Goal: Task Accomplishment & Management: Use online tool/utility

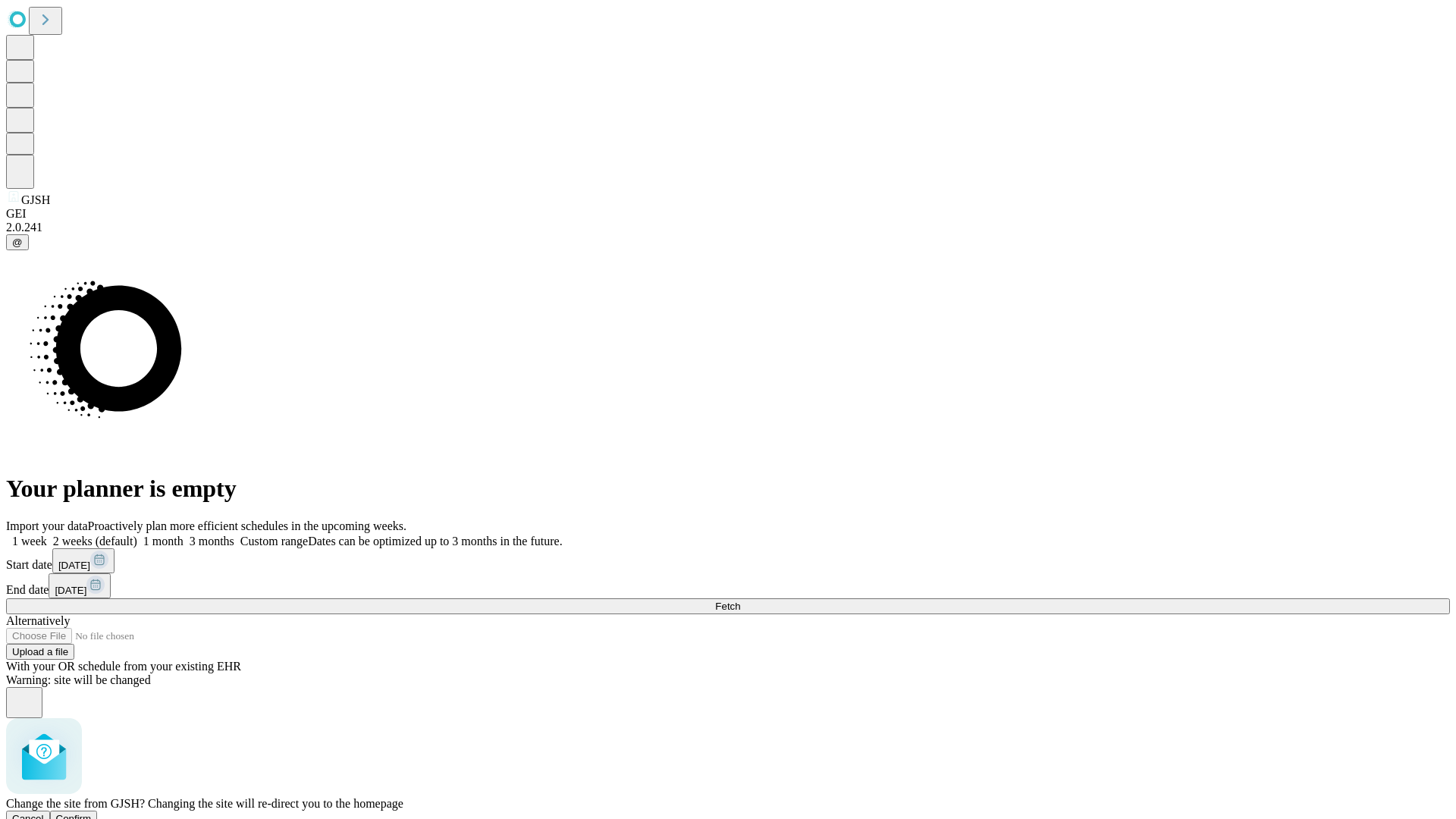
click at [92, 813] on span "Confirm" at bounding box center [74, 818] width 35 height 12
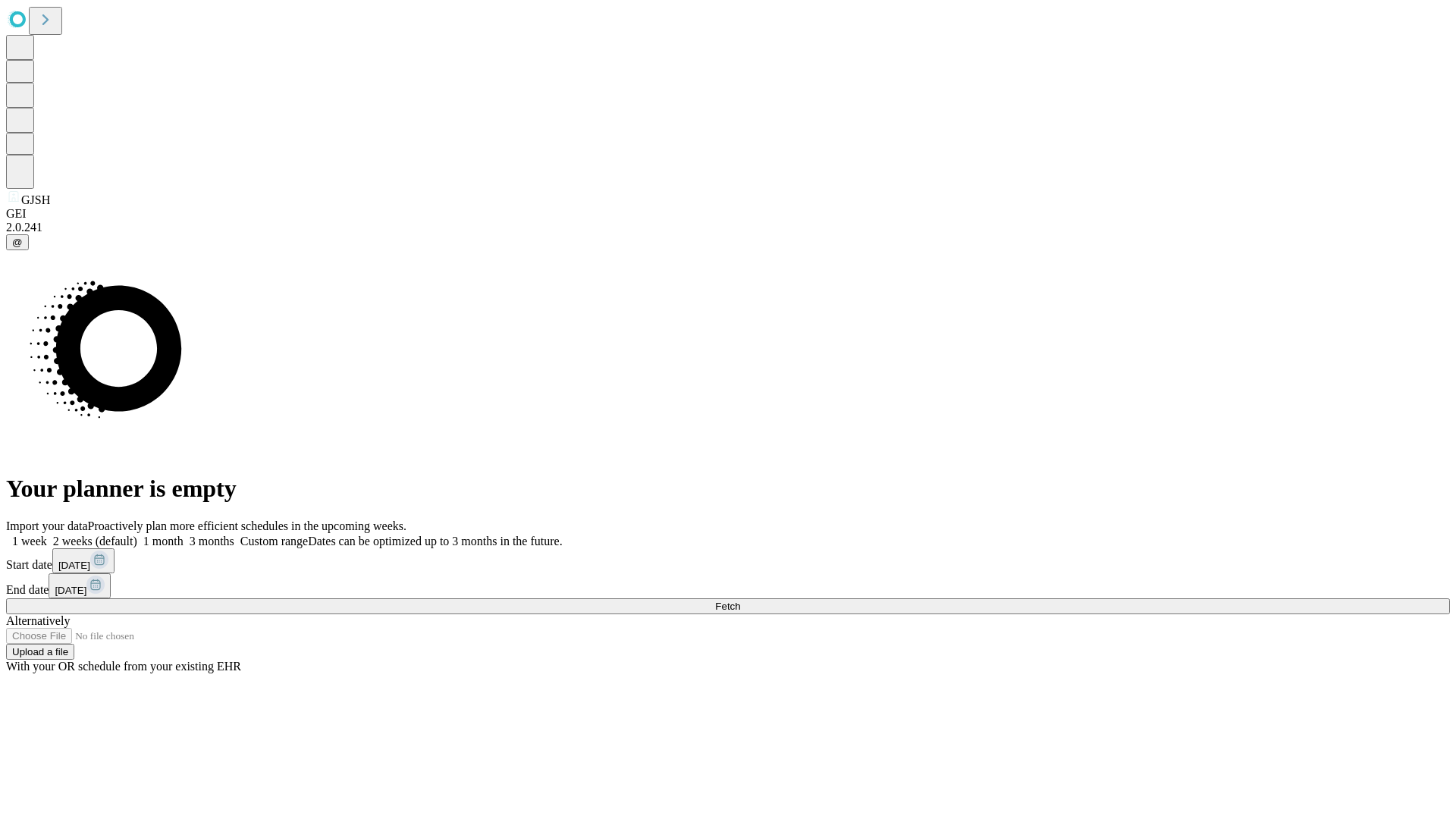
click at [47, 534] on label "1 week" at bounding box center [26, 541] width 41 height 13
click at [740, 600] on span "Fetch" at bounding box center [727, 606] width 25 height 12
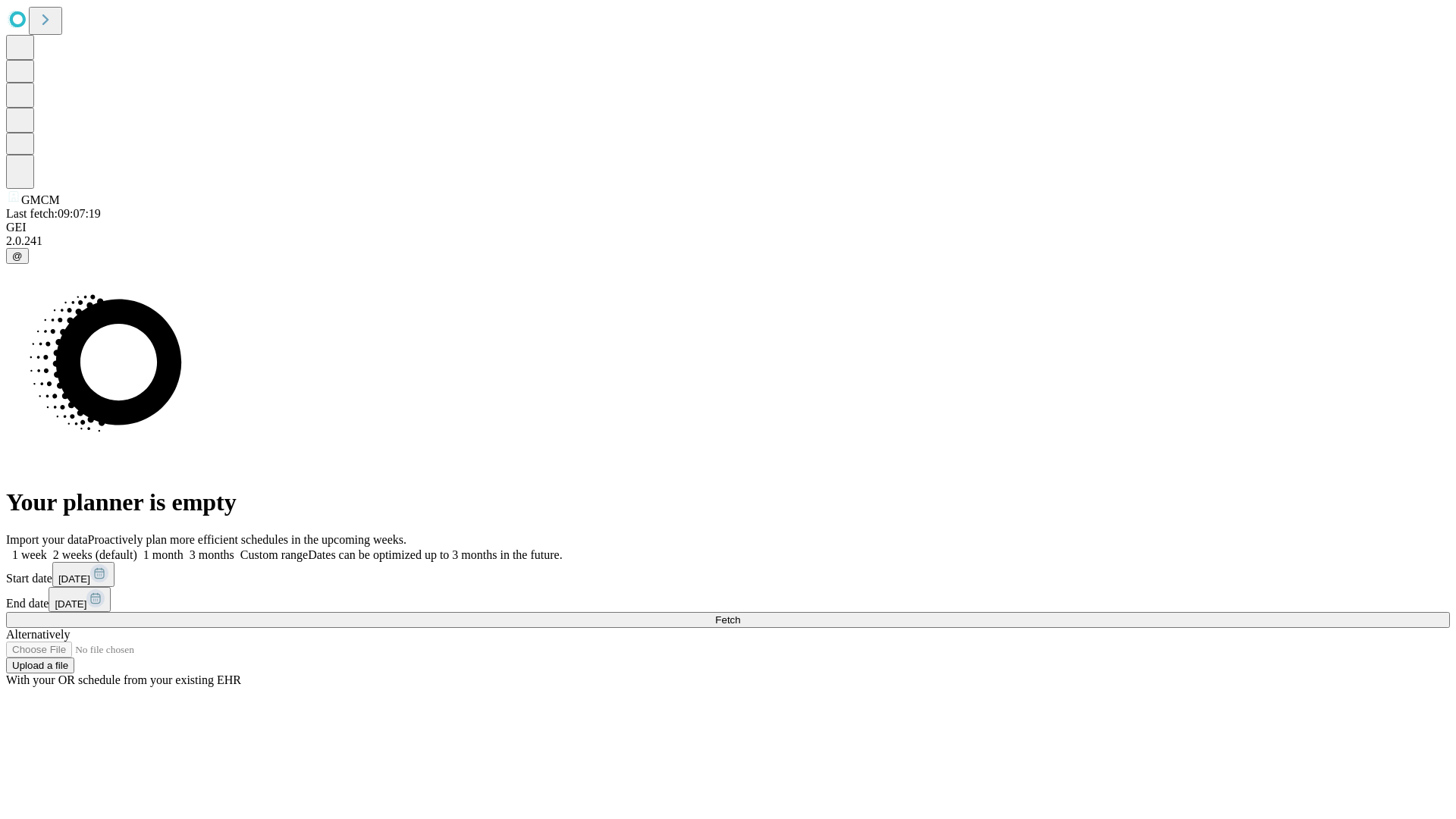
click at [47, 548] on label "1 week" at bounding box center [26, 554] width 41 height 13
click at [740, 614] on span "Fetch" at bounding box center [727, 620] width 25 height 12
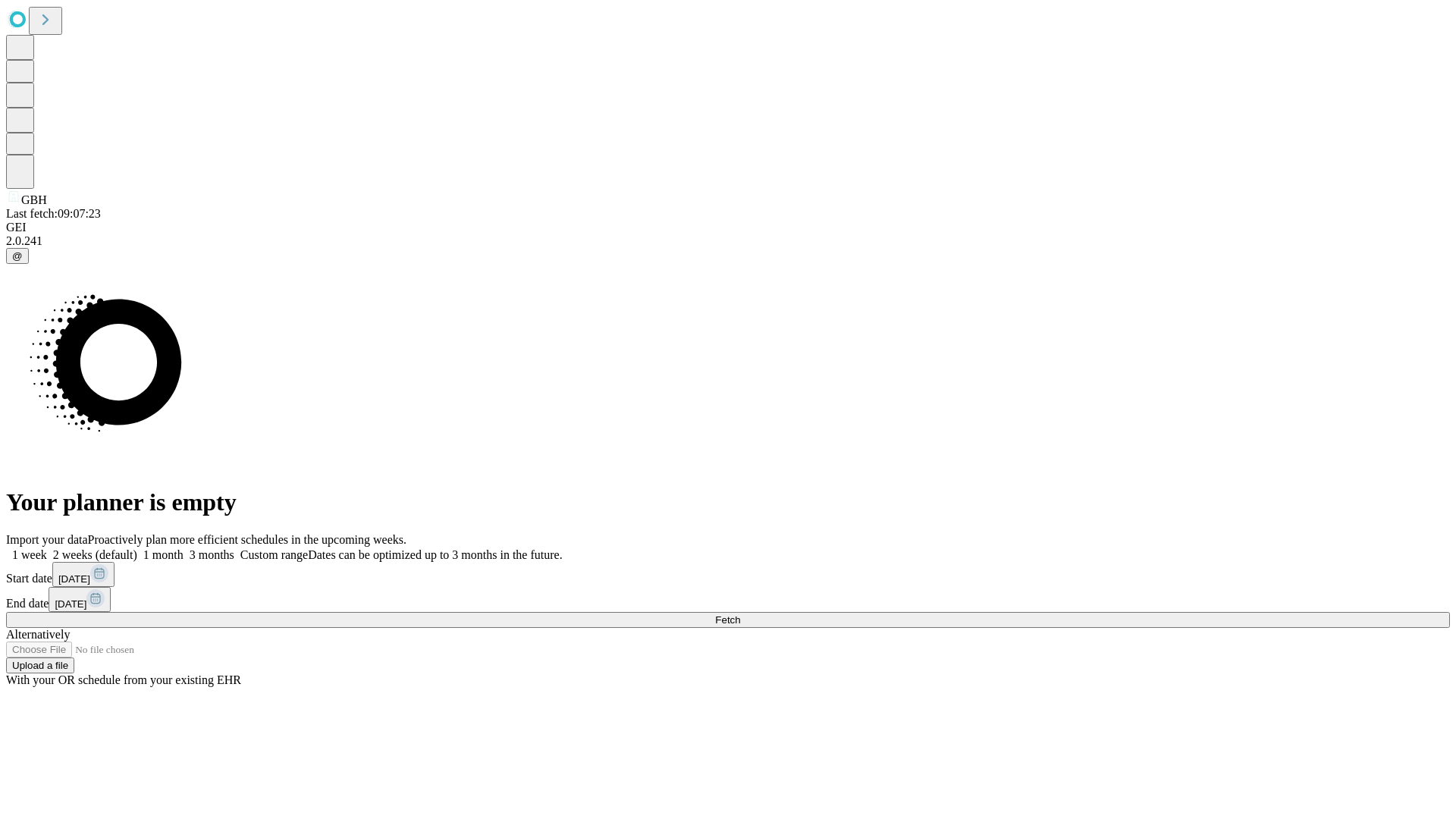
click at [47, 548] on label "1 week" at bounding box center [26, 554] width 41 height 13
click at [740, 614] on span "Fetch" at bounding box center [727, 620] width 25 height 12
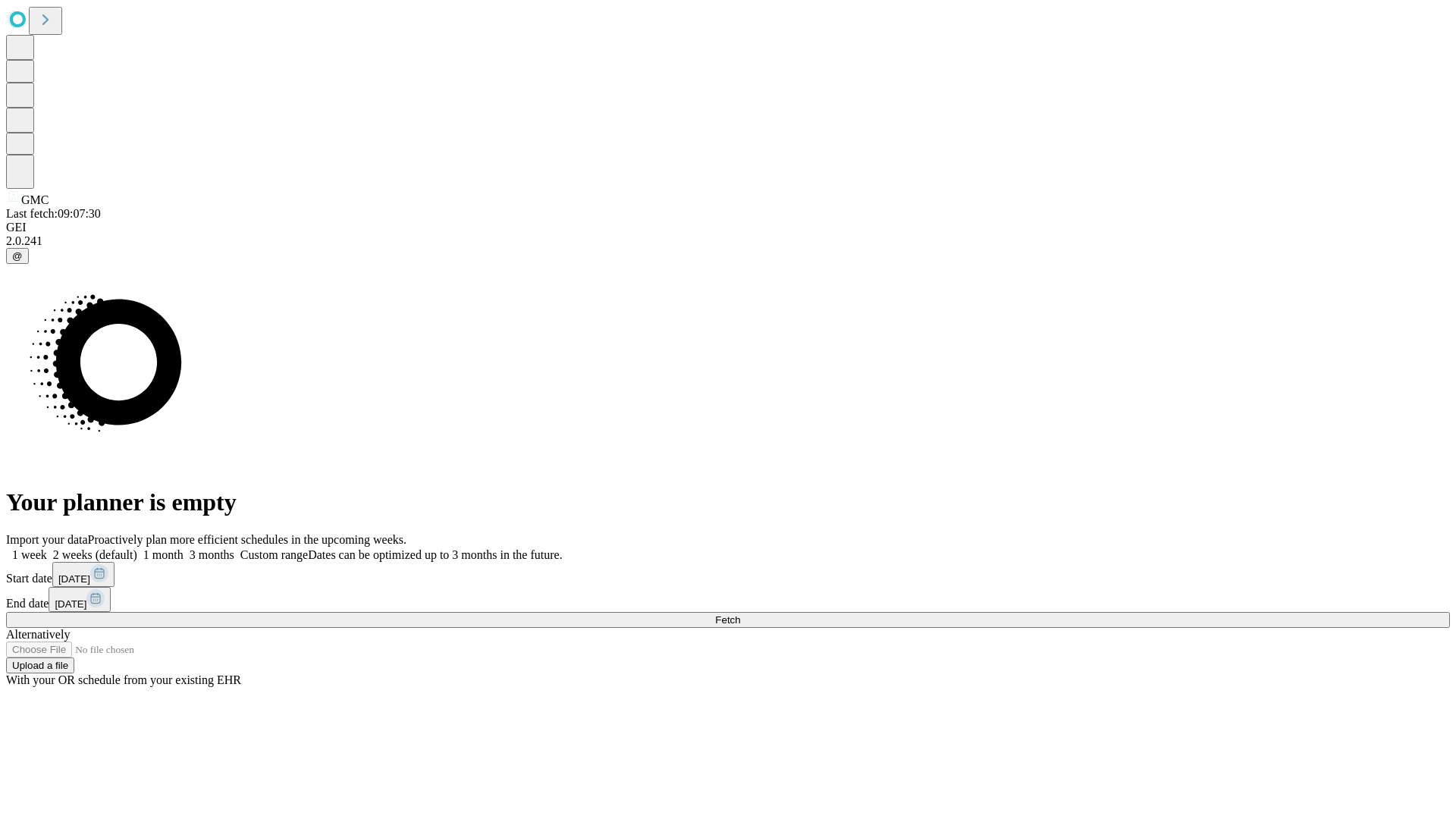
click at [47, 548] on label "1 week" at bounding box center [26, 554] width 41 height 13
click at [740, 614] on span "Fetch" at bounding box center [727, 620] width 25 height 12
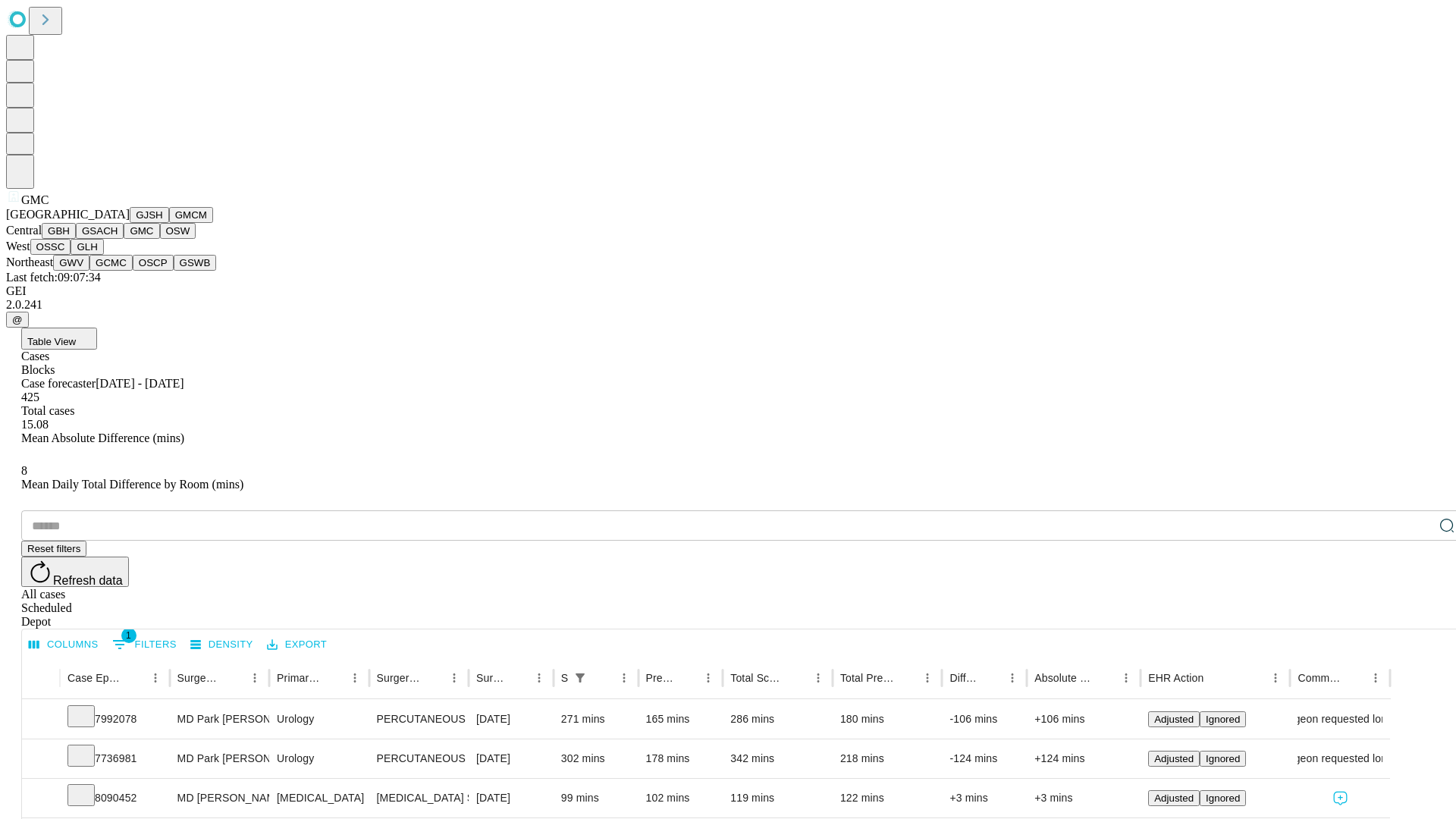
click at [160, 238] on button "OSW" at bounding box center [178, 231] width 36 height 16
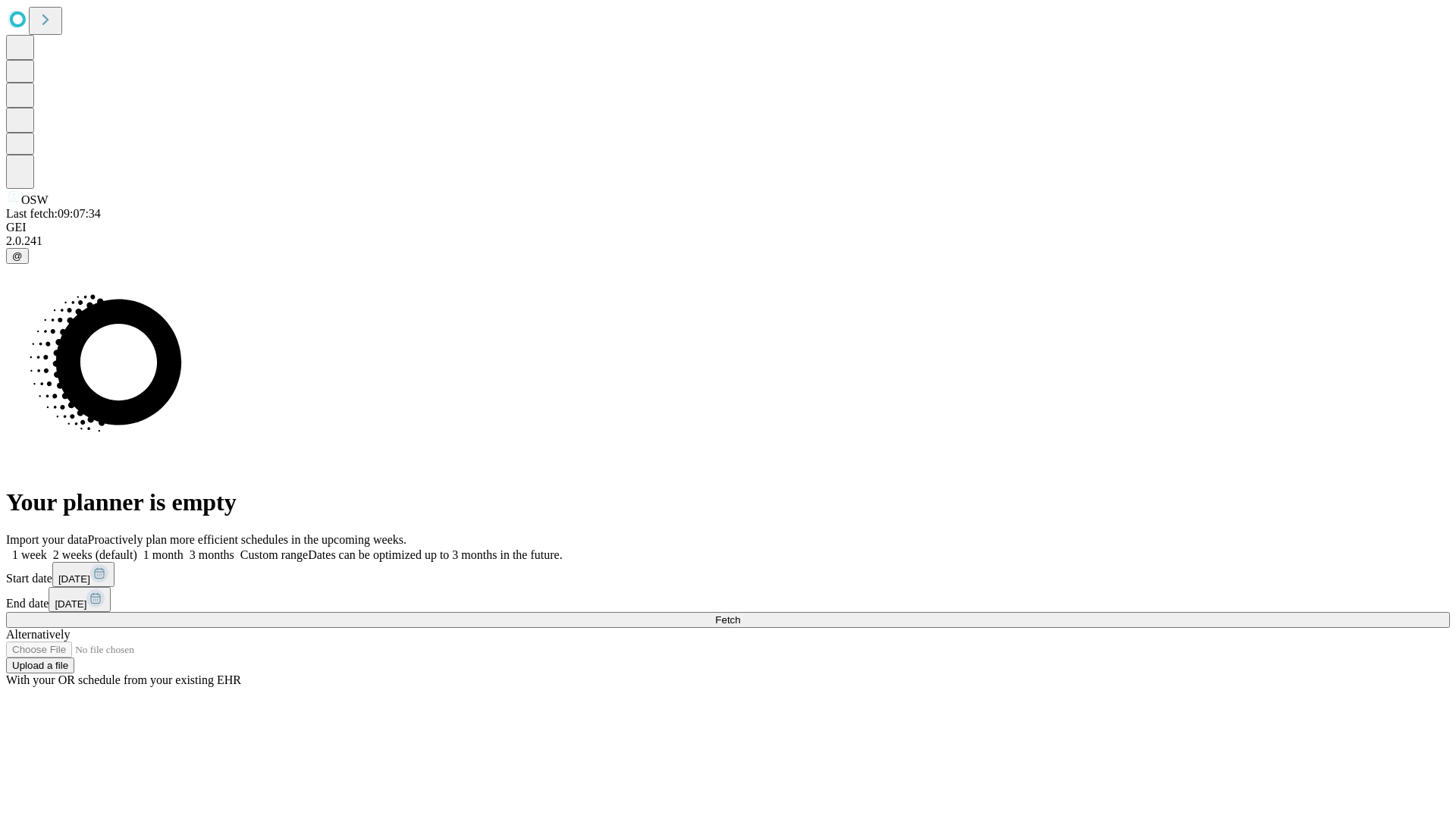
click at [47, 548] on label "1 week" at bounding box center [26, 554] width 41 height 13
click at [740, 614] on span "Fetch" at bounding box center [727, 620] width 25 height 12
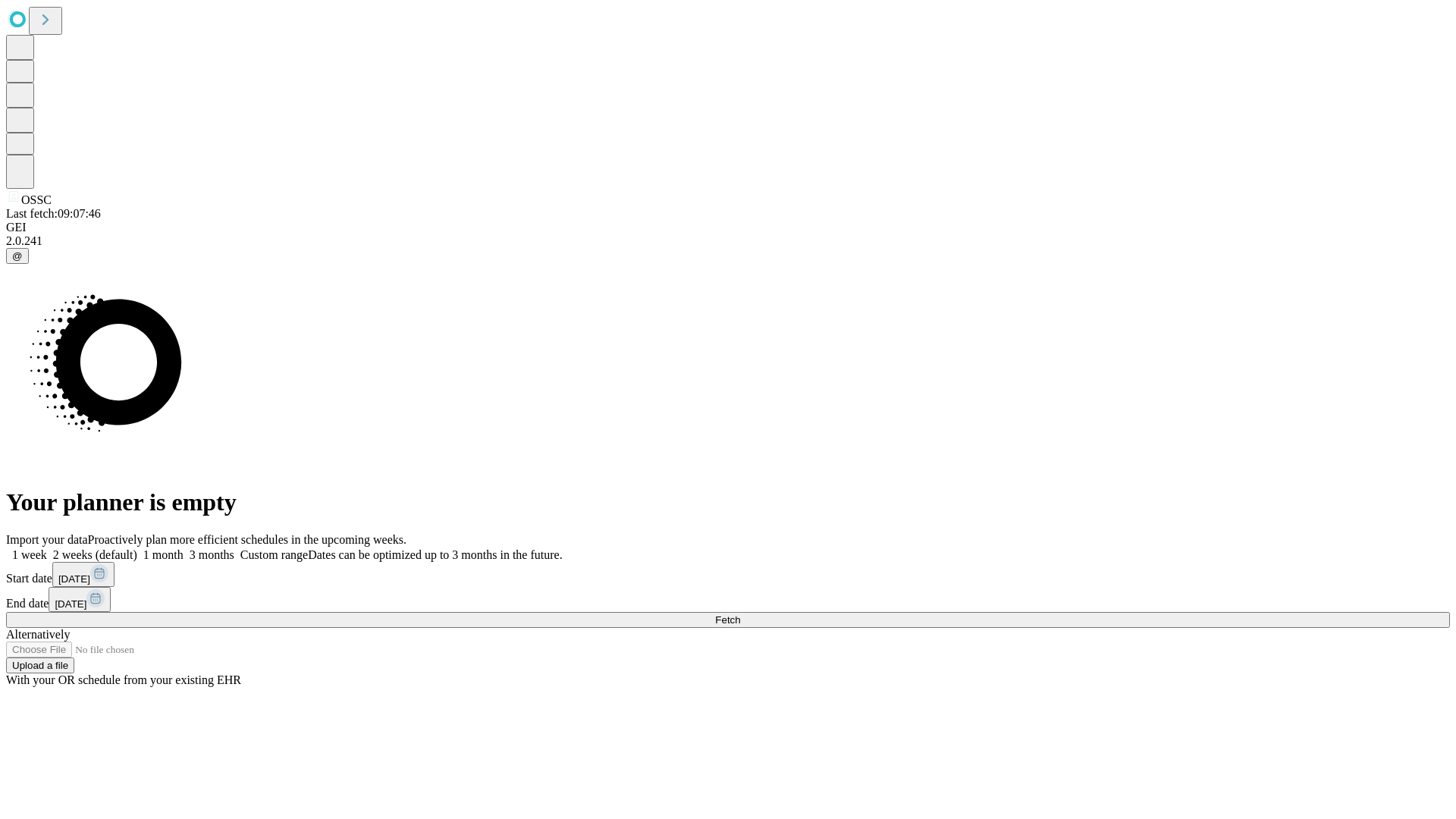
click at [47, 548] on label "1 week" at bounding box center [26, 554] width 41 height 13
click at [740, 614] on span "Fetch" at bounding box center [727, 620] width 25 height 12
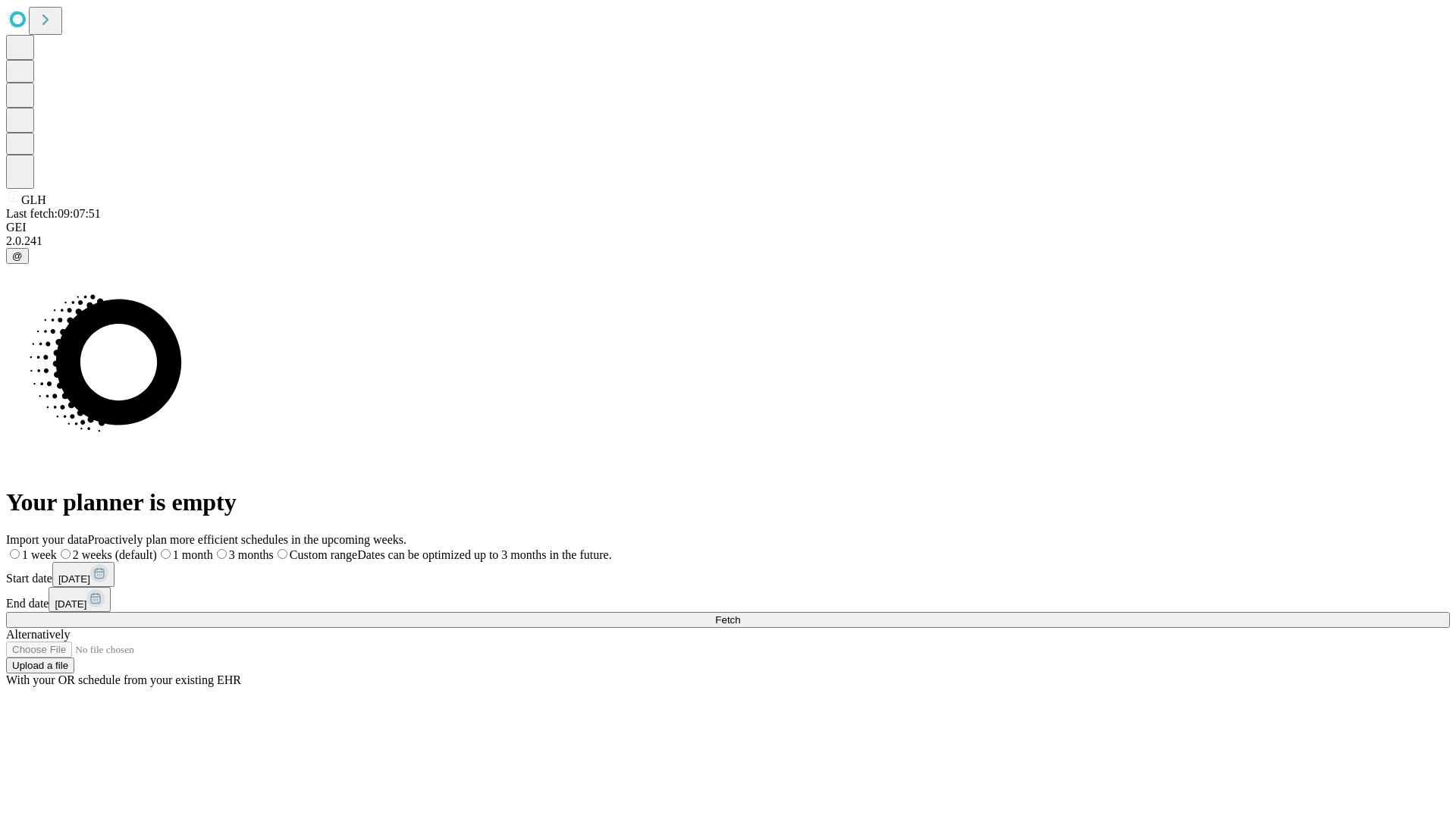
click at [57, 548] on label "1 week" at bounding box center [31, 554] width 51 height 13
click at [740, 614] on span "Fetch" at bounding box center [727, 620] width 25 height 12
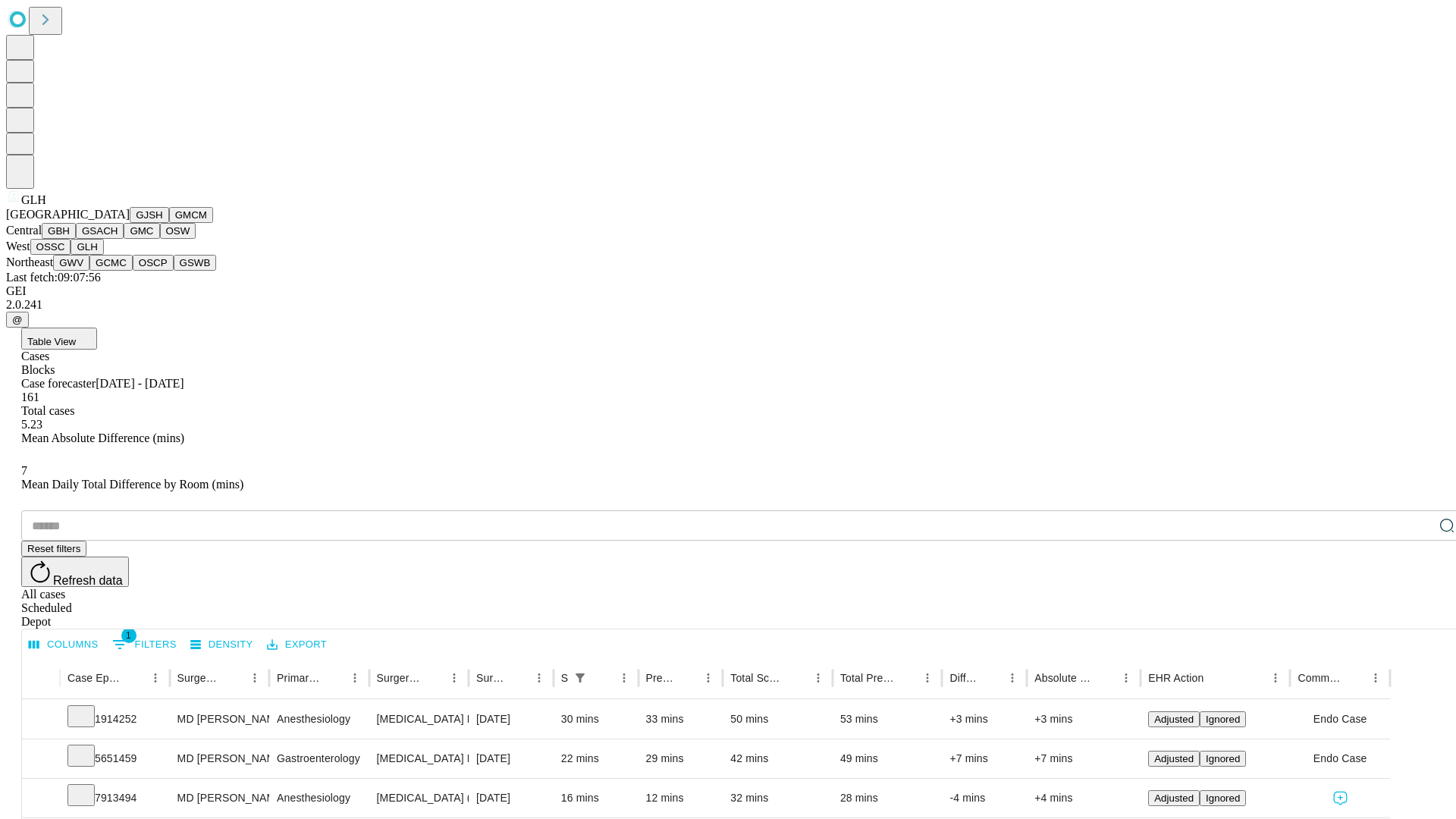
click at [90, 271] on button "GWV" at bounding box center [71, 262] width 36 height 16
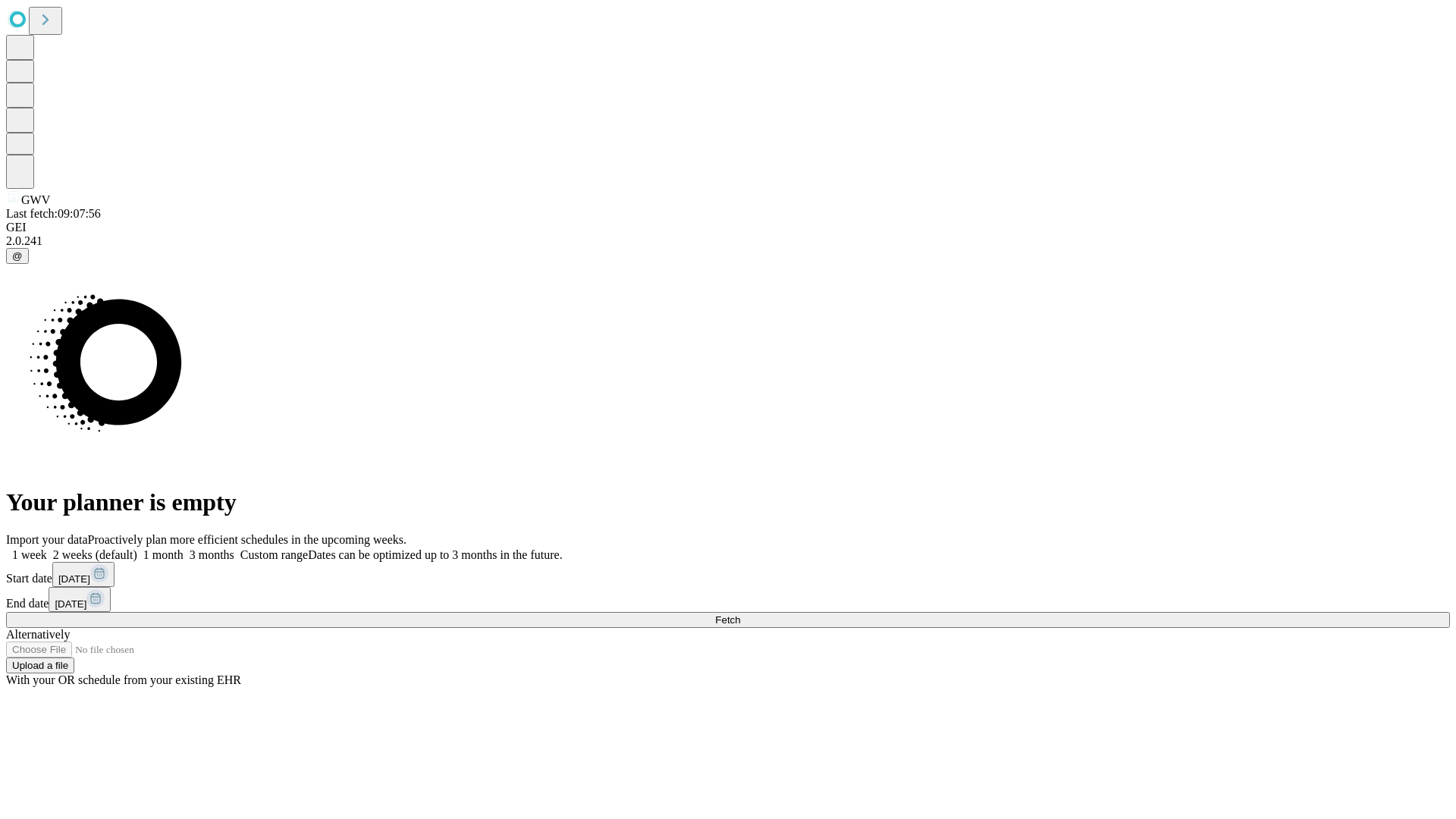
click at [47, 548] on label "1 week" at bounding box center [26, 554] width 41 height 13
click at [740, 614] on span "Fetch" at bounding box center [727, 620] width 25 height 12
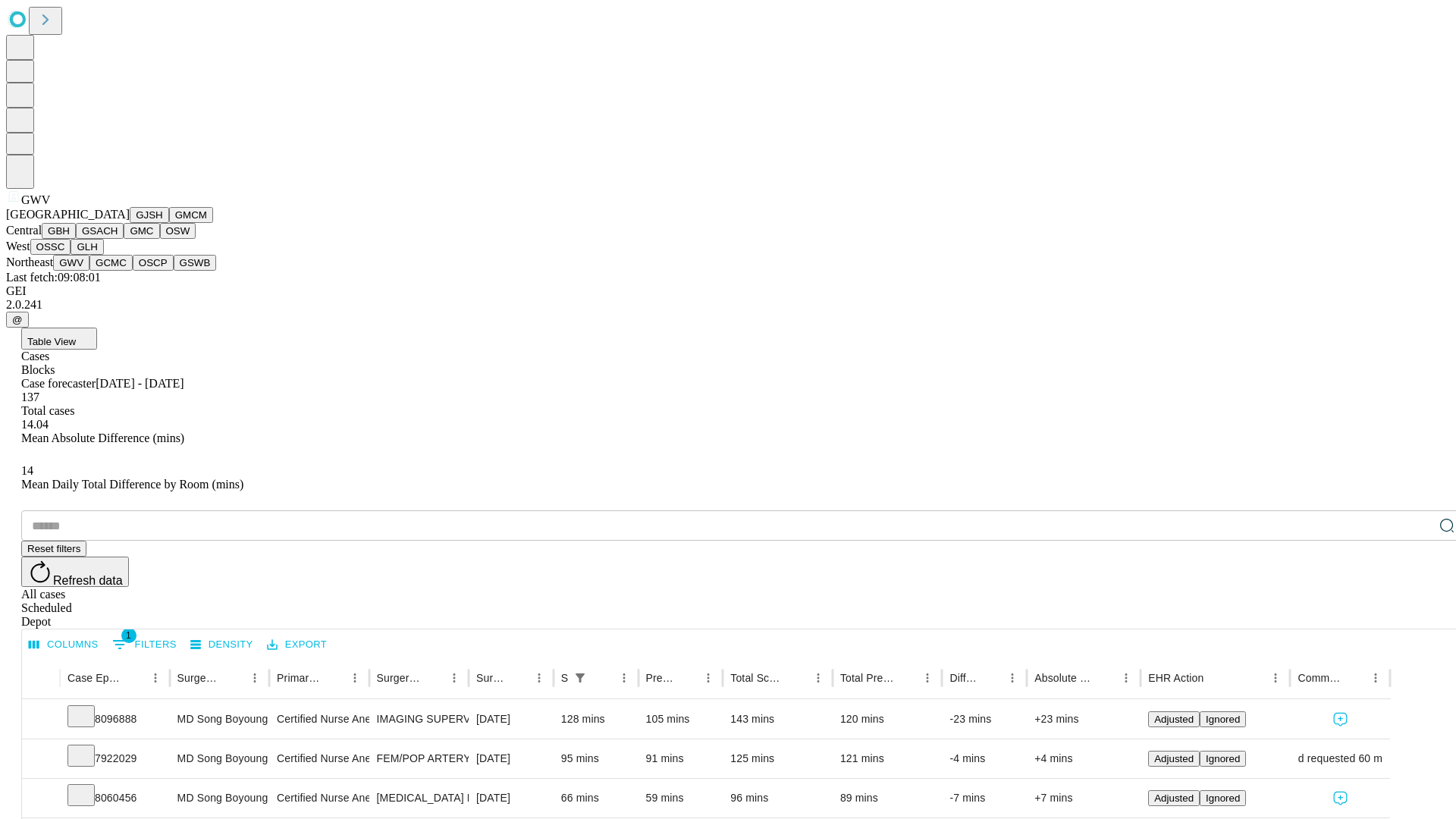
click at [117, 271] on button "GCMC" at bounding box center [111, 262] width 43 height 16
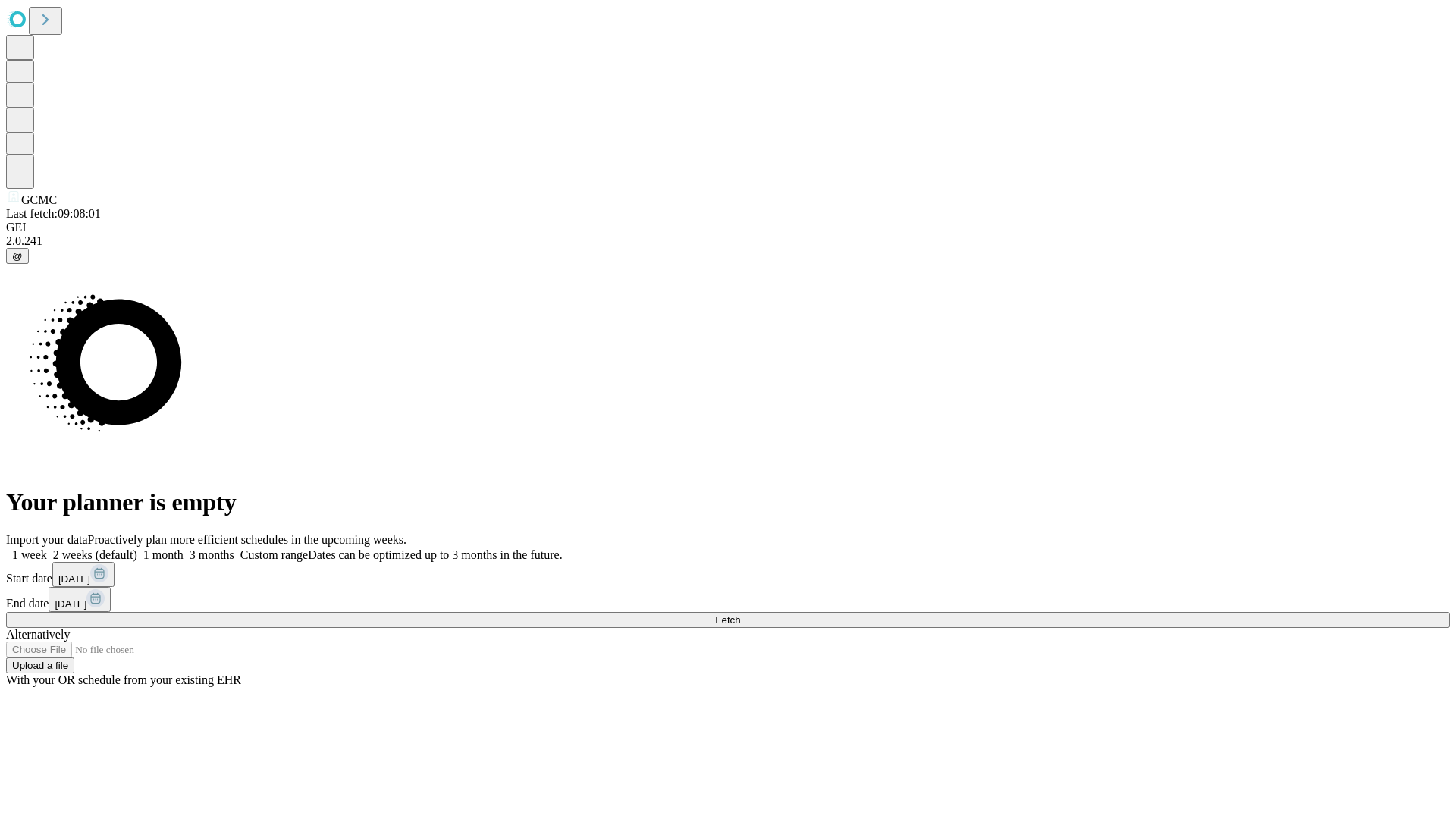
click at [47, 548] on label "1 week" at bounding box center [26, 554] width 41 height 13
click at [740, 614] on span "Fetch" at bounding box center [727, 620] width 25 height 12
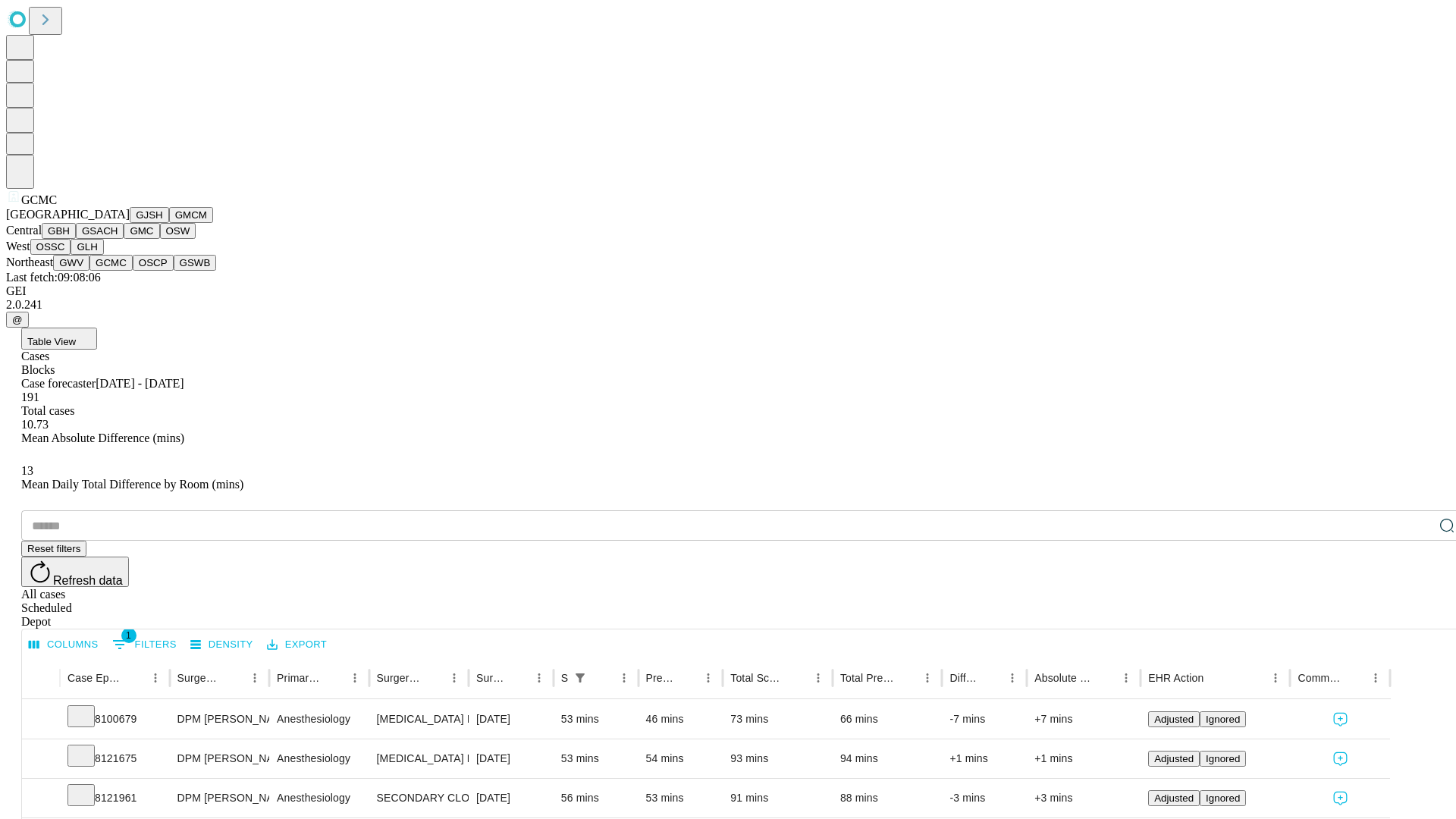
click at [133, 271] on button "OSCP" at bounding box center [153, 262] width 41 height 16
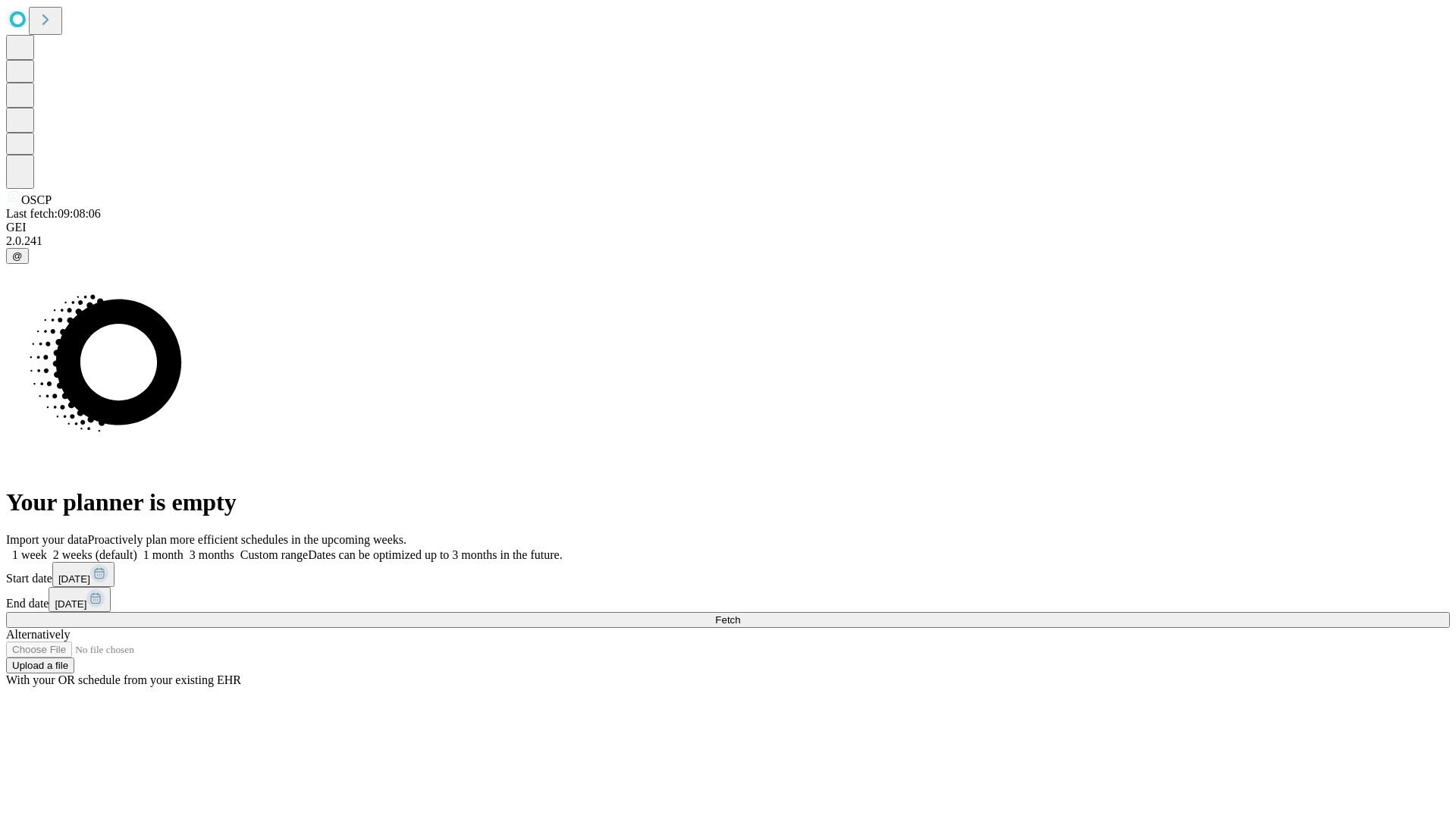
click at [47, 548] on label "1 week" at bounding box center [26, 554] width 41 height 13
click at [740, 614] on span "Fetch" at bounding box center [727, 620] width 25 height 12
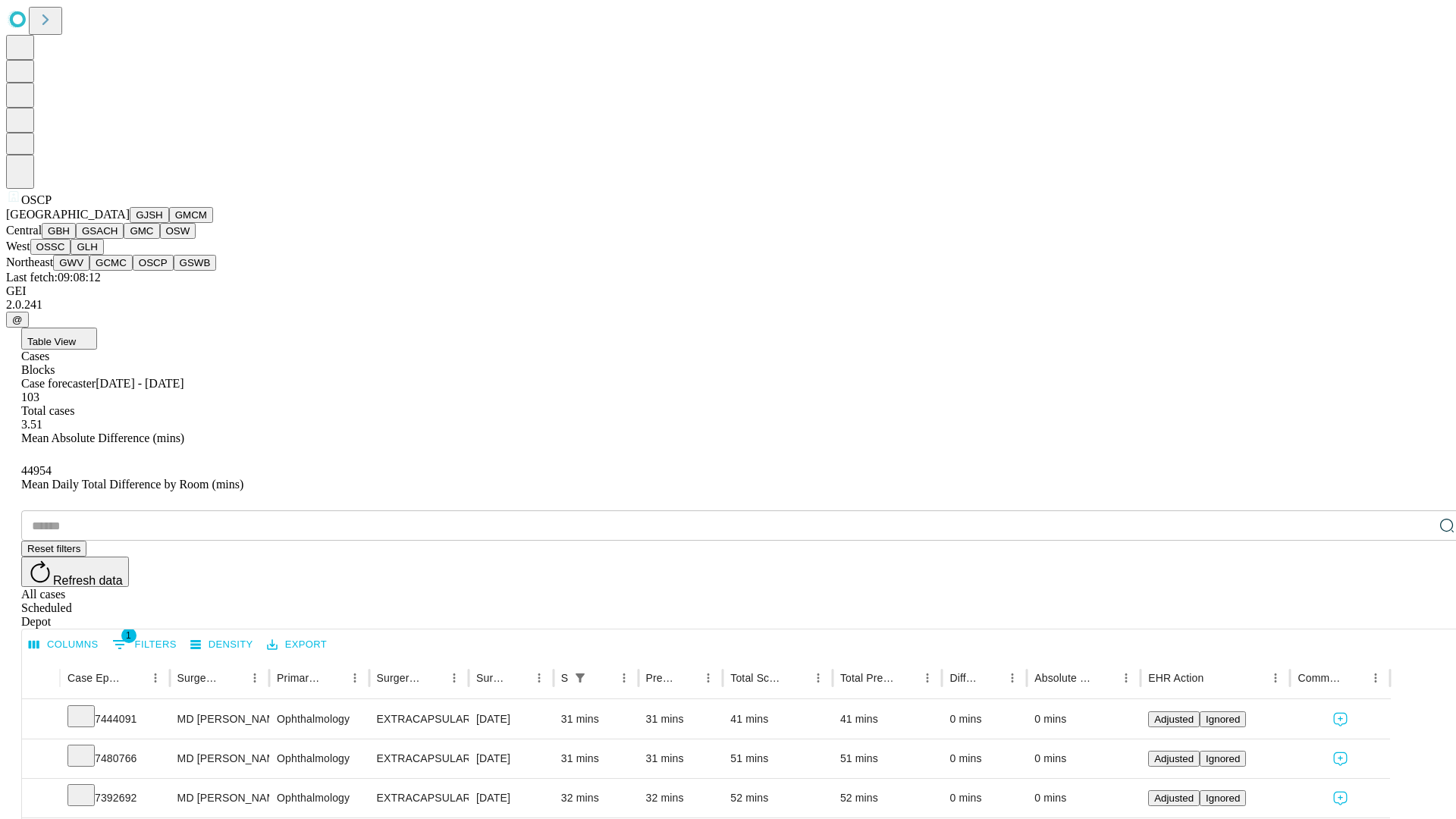
click at [173, 271] on button "GSWB" at bounding box center [195, 262] width 43 height 16
